Goal: Communication & Community: Answer question/provide support

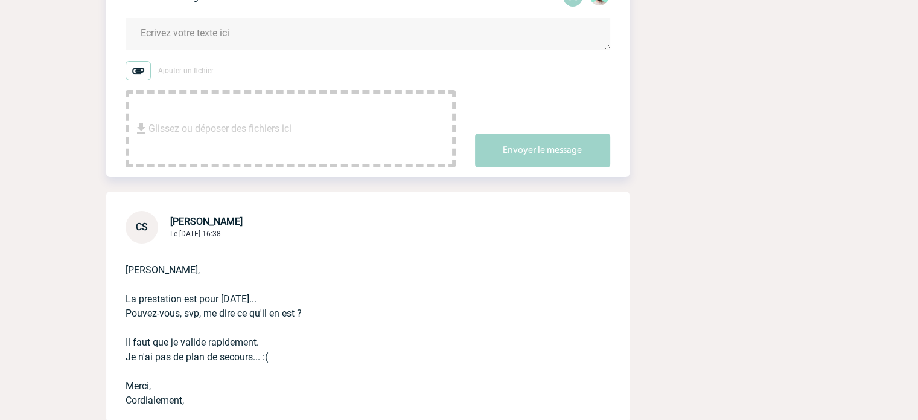
scroll to position [181, 0]
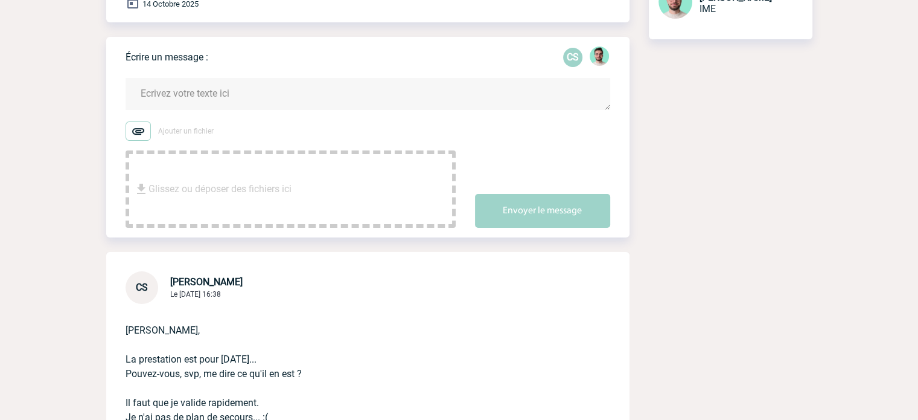
click at [200, 93] on textarea at bounding box center [368, 94] width 485 height 32
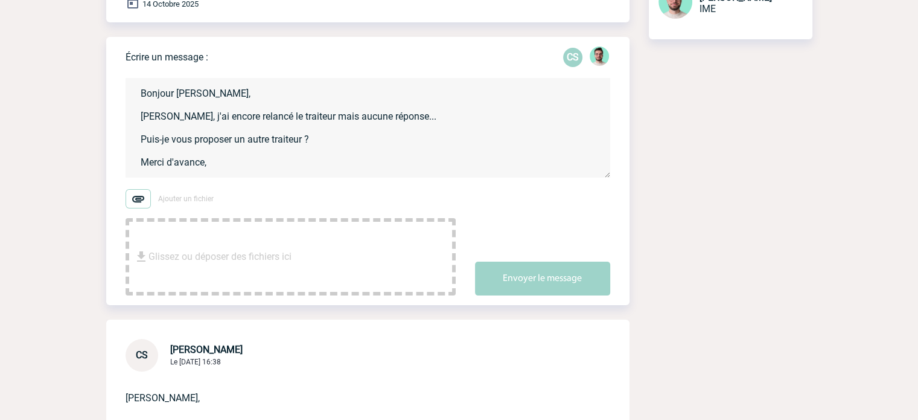
scroll to position [2, 0]
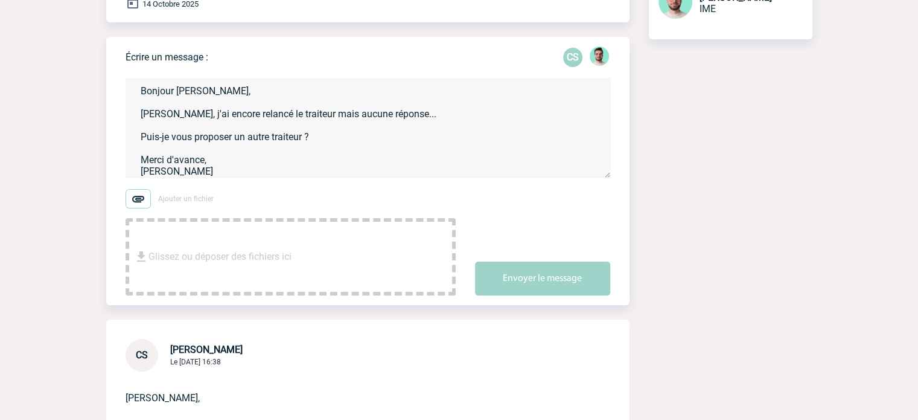
type textarea "Bonjour [PERSON_NAME], [PERSON_NAME], j'ai encore relancé le traiteur mais aucu…"
click at [540, 241] on div "Envoyer le message" at bounding box center [552, 268] width 155 height 54
click at [548, 270] on button "Envoyer le message" at bounding box center [542, 278] width 135 height 34
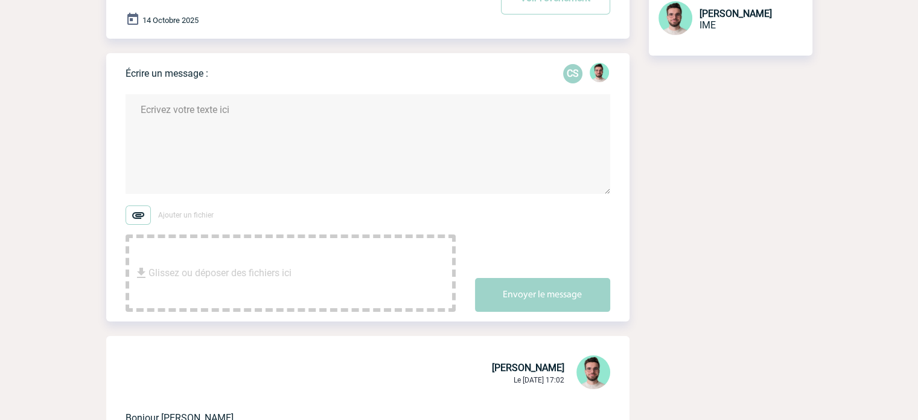
scroll to position [0, 0]
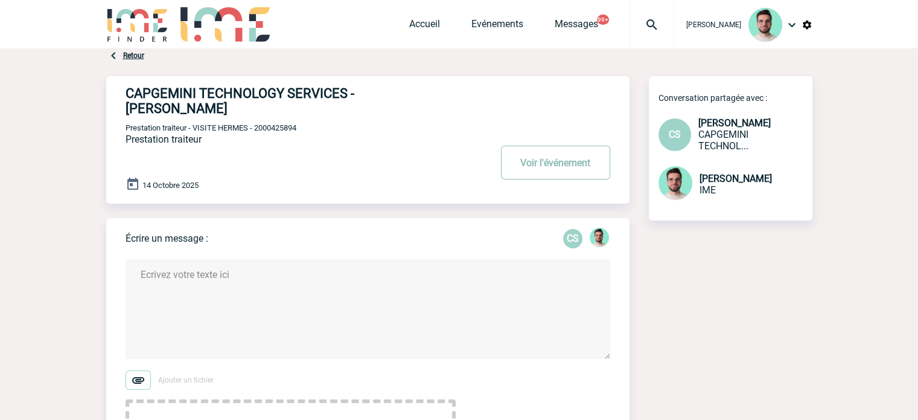
click at [552, 145] on button "Voir l'événement" at bounding box center [555, 162] width 109 height 34
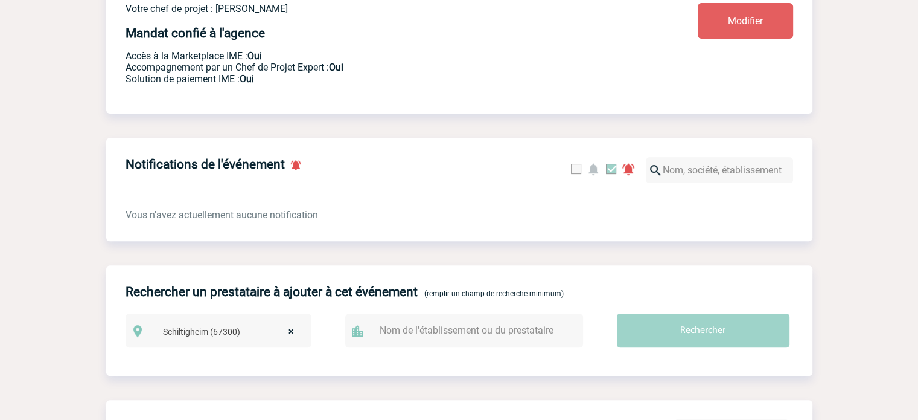
scroll to position [483, 0]
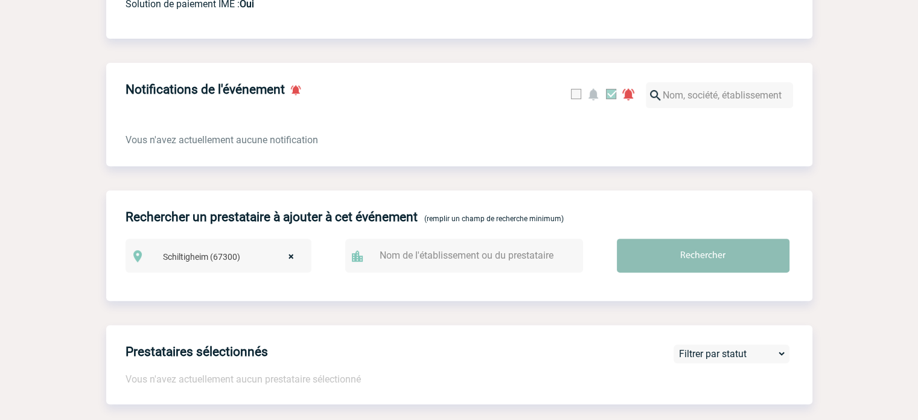
click at [695, 272] on input "Rechercher" at bounding box center [703, 255] width 173 height 34
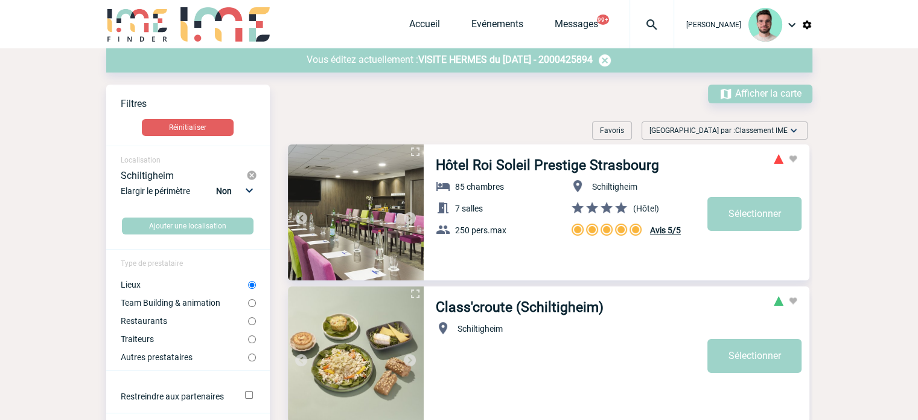
click at [163, 342] on label "Traiteurs" at bounding box center [184, 339] width 127 height 10
click at [248, 342] on input "Traiteurs" at bounding box center [252, 339] width 8 height 8
radio input "true"
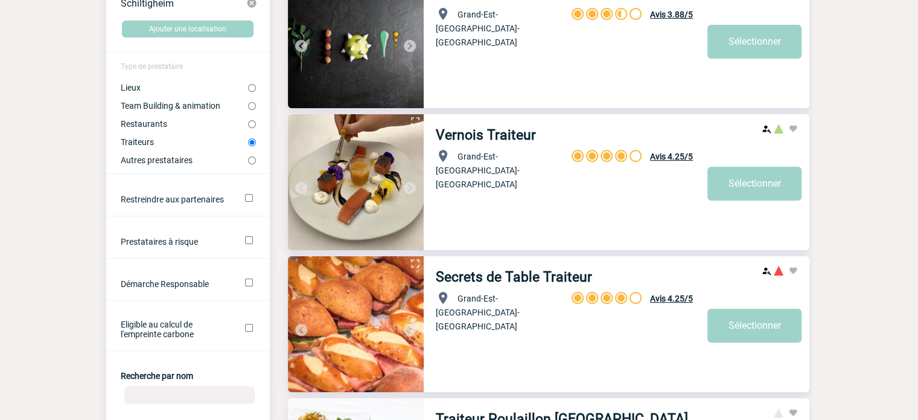
scroll to position [60, 0]
